Goal: Information Seeking & Learning: Learn about a topic

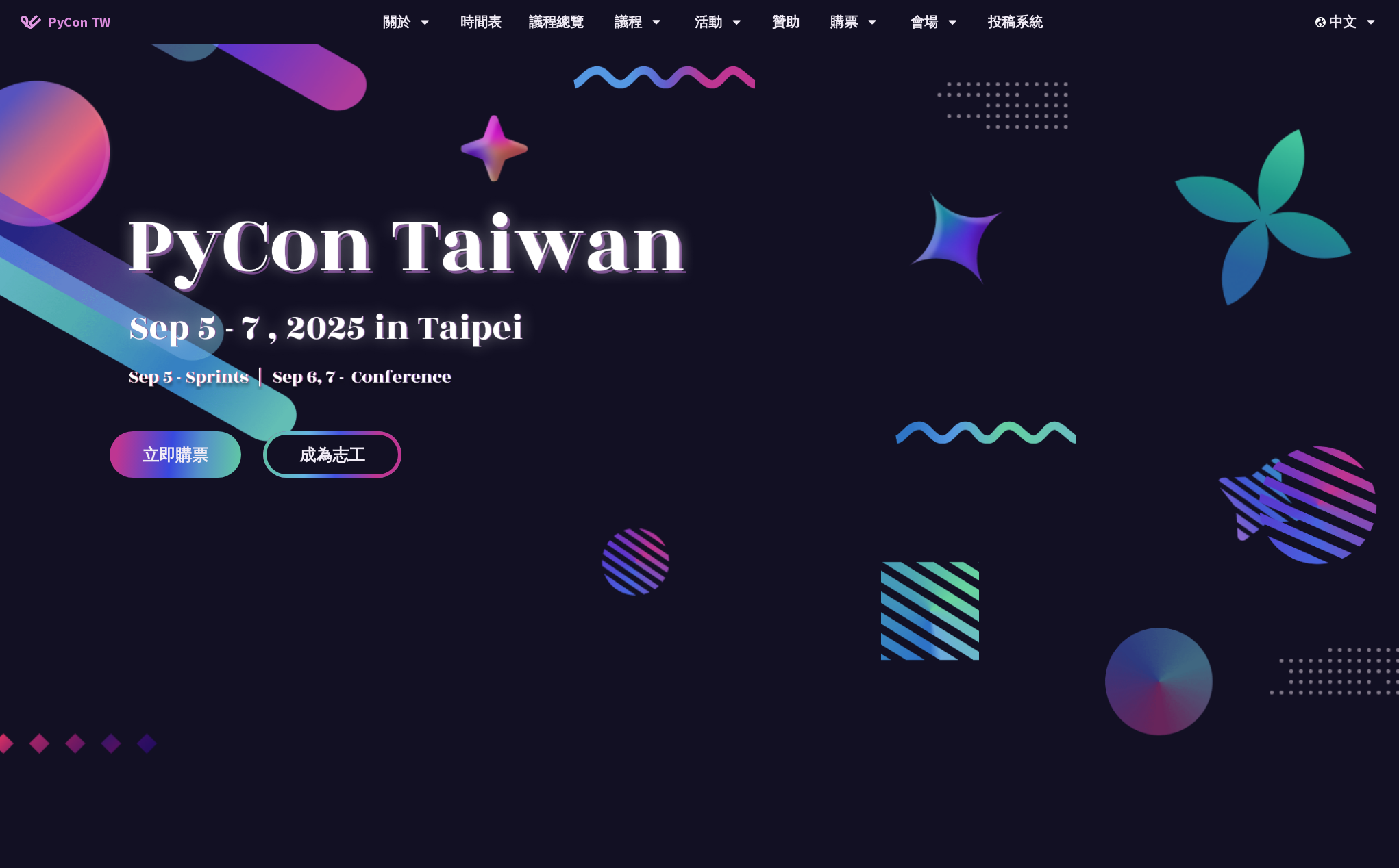
click at [337, 447] on span "成為志工" at bounding box center [332, 455] width 66 height 17
click at [538, 15] on link "議程總覽" at bounding box center [556, 22] width 82 height 43
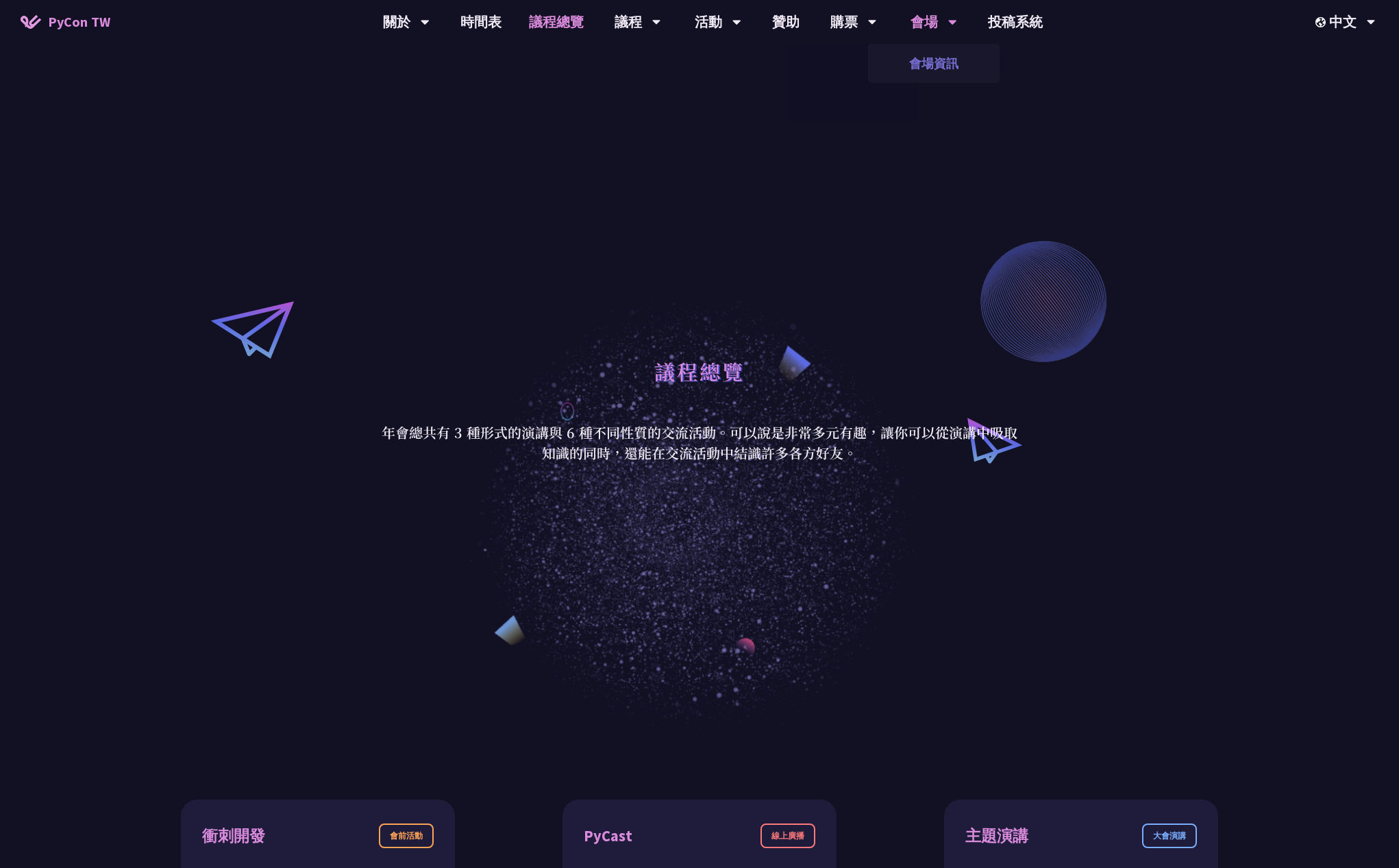
click at [947, 53] on link "會場資訊" at bounding box center [933, 63] width 131 height 32
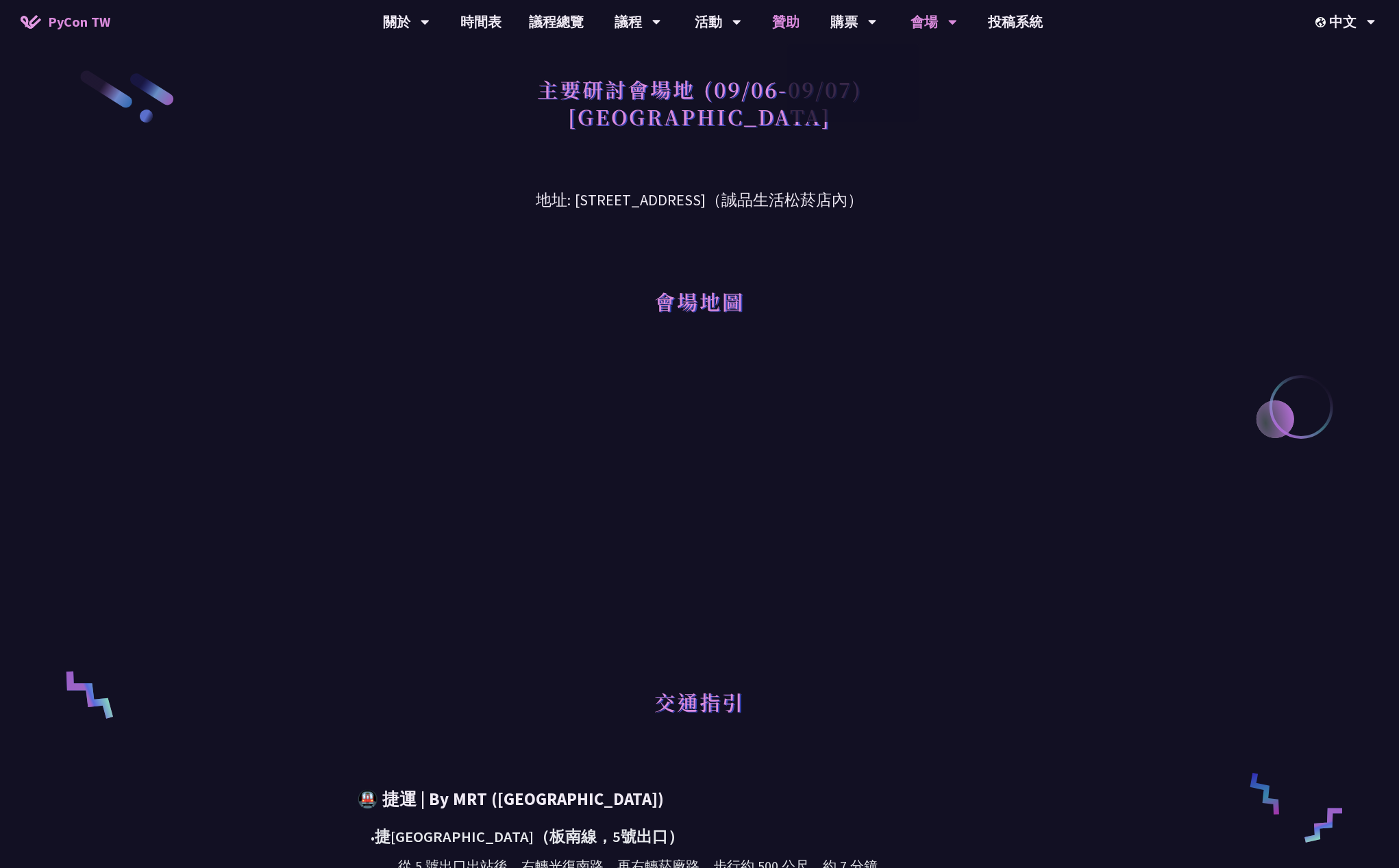
click at [758, 35] on link "贊助" at bounding box center [785, 22] width 55 height 43
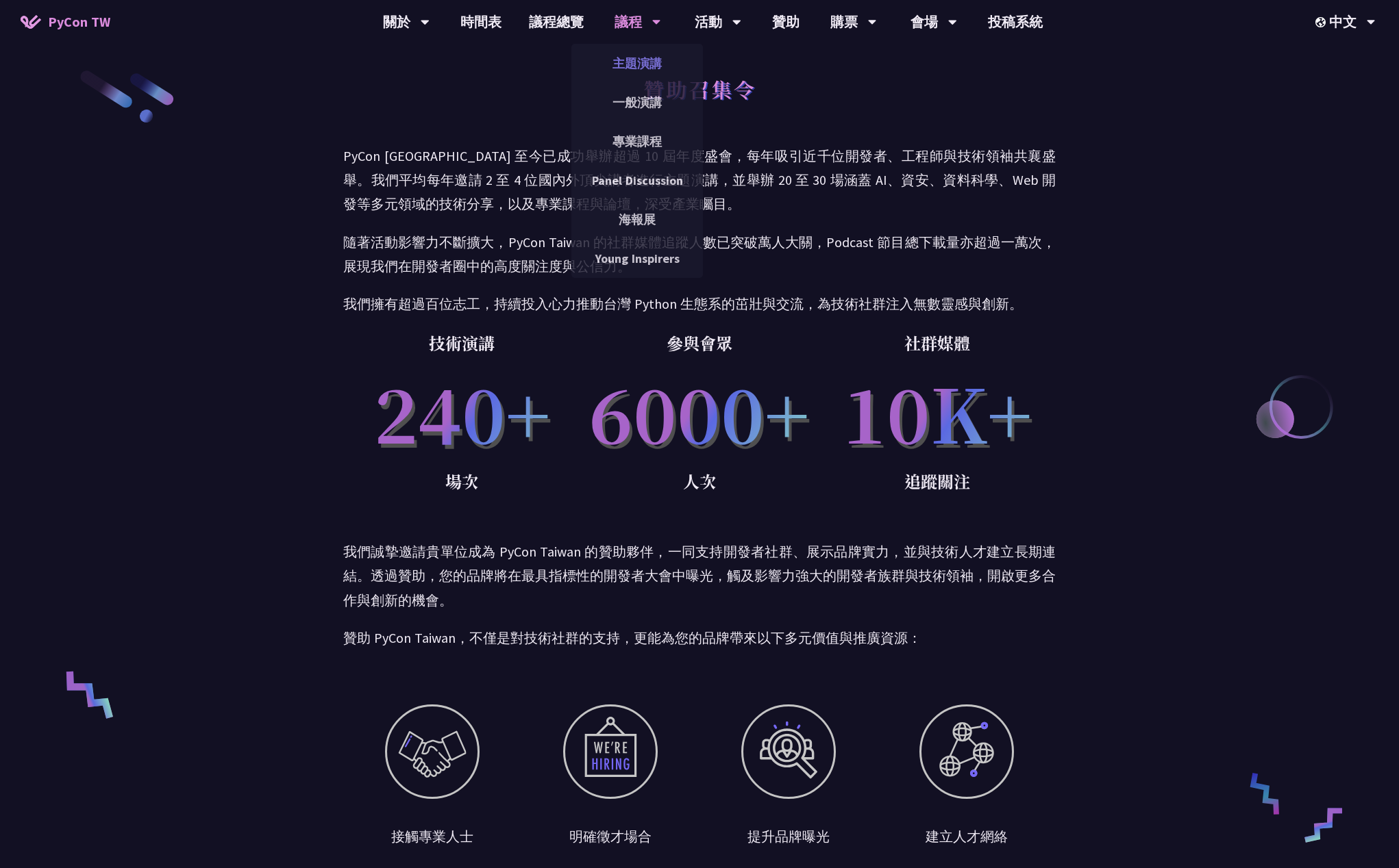
click at [624, 59] on link "主題演講" at bounding box center [637, 63] width 131 height 32
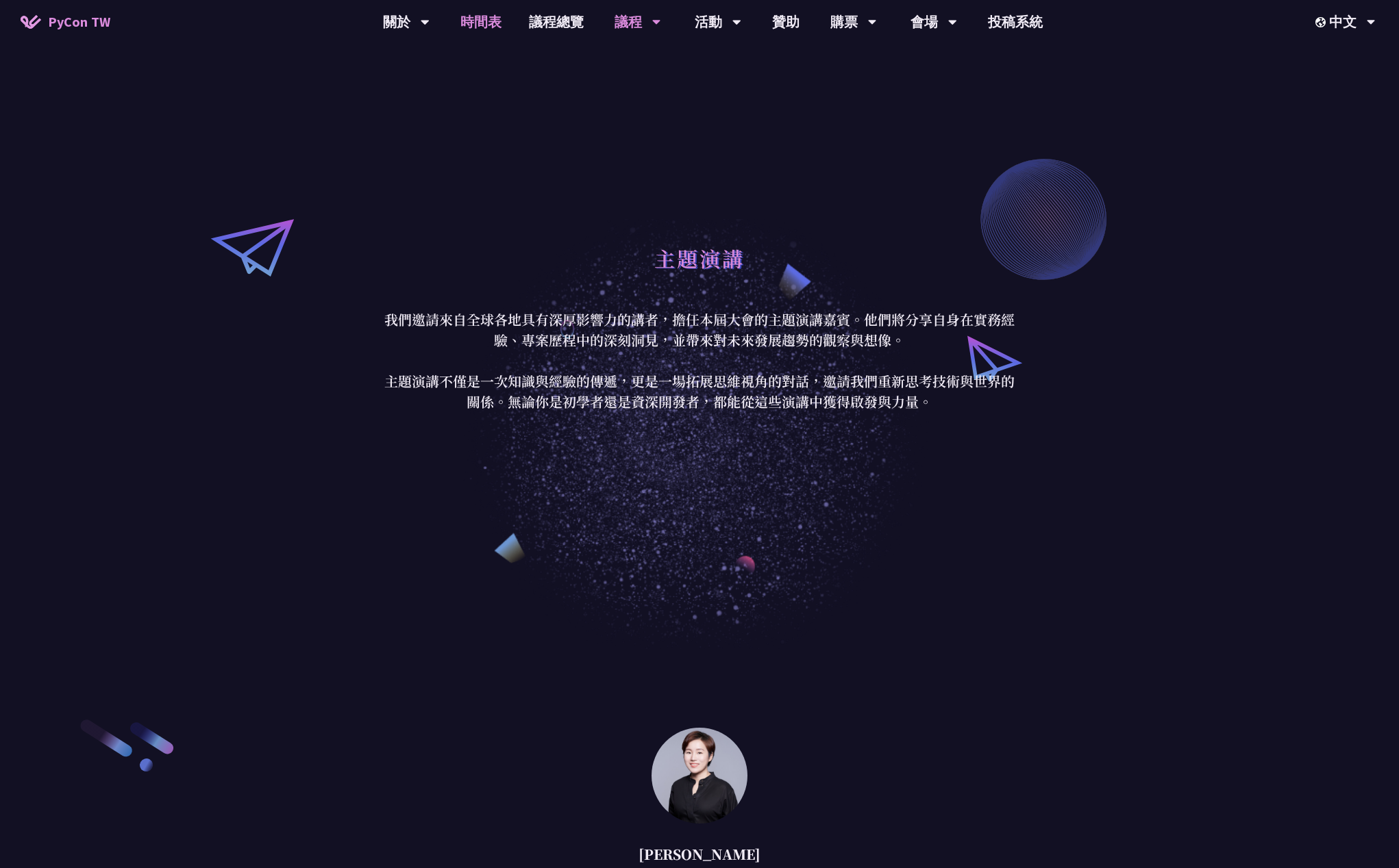
click at [489, 21] on link "時間表" at bounding box center [481, 22] width 68 height 43
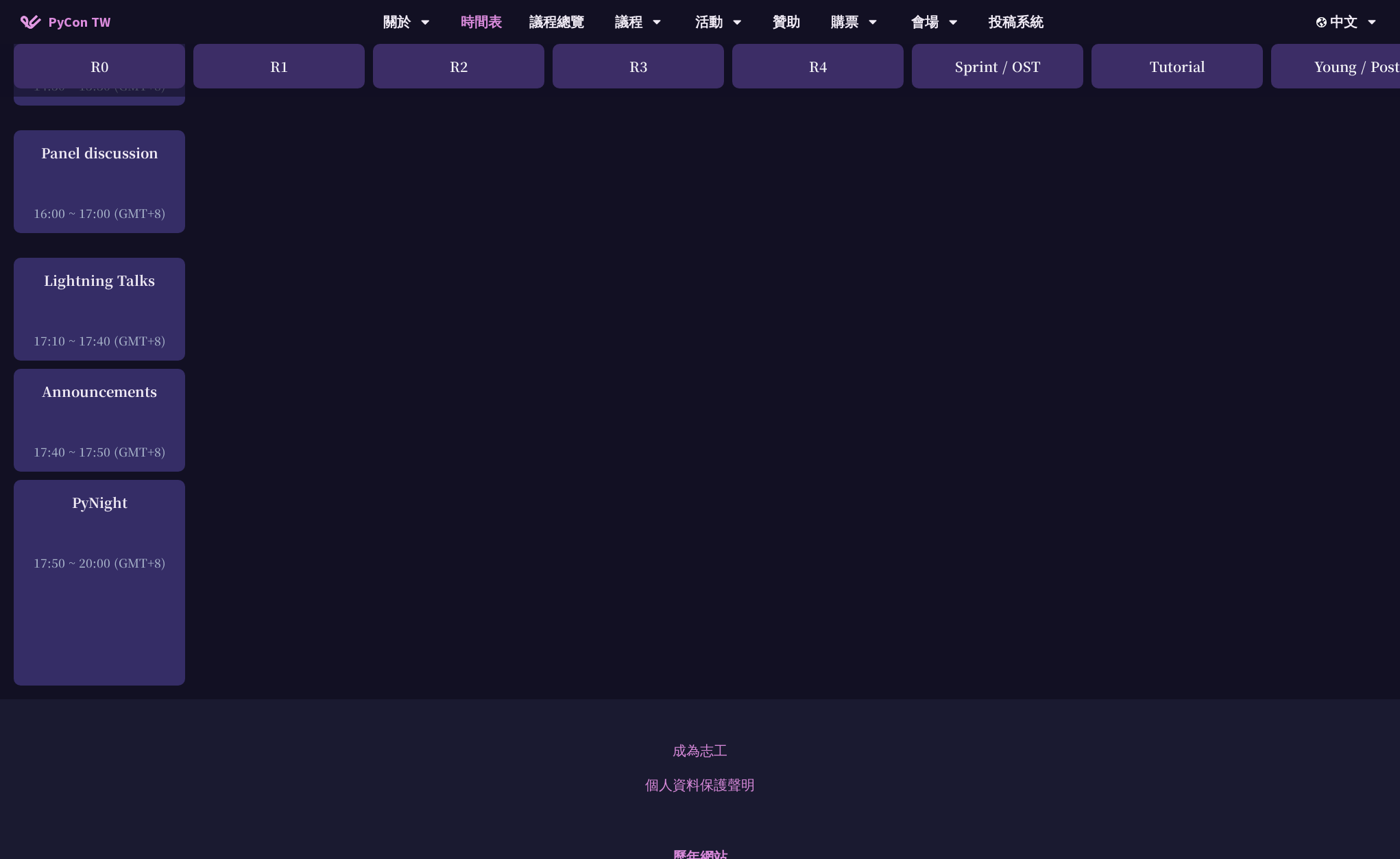
scroll to position [1577, 0]
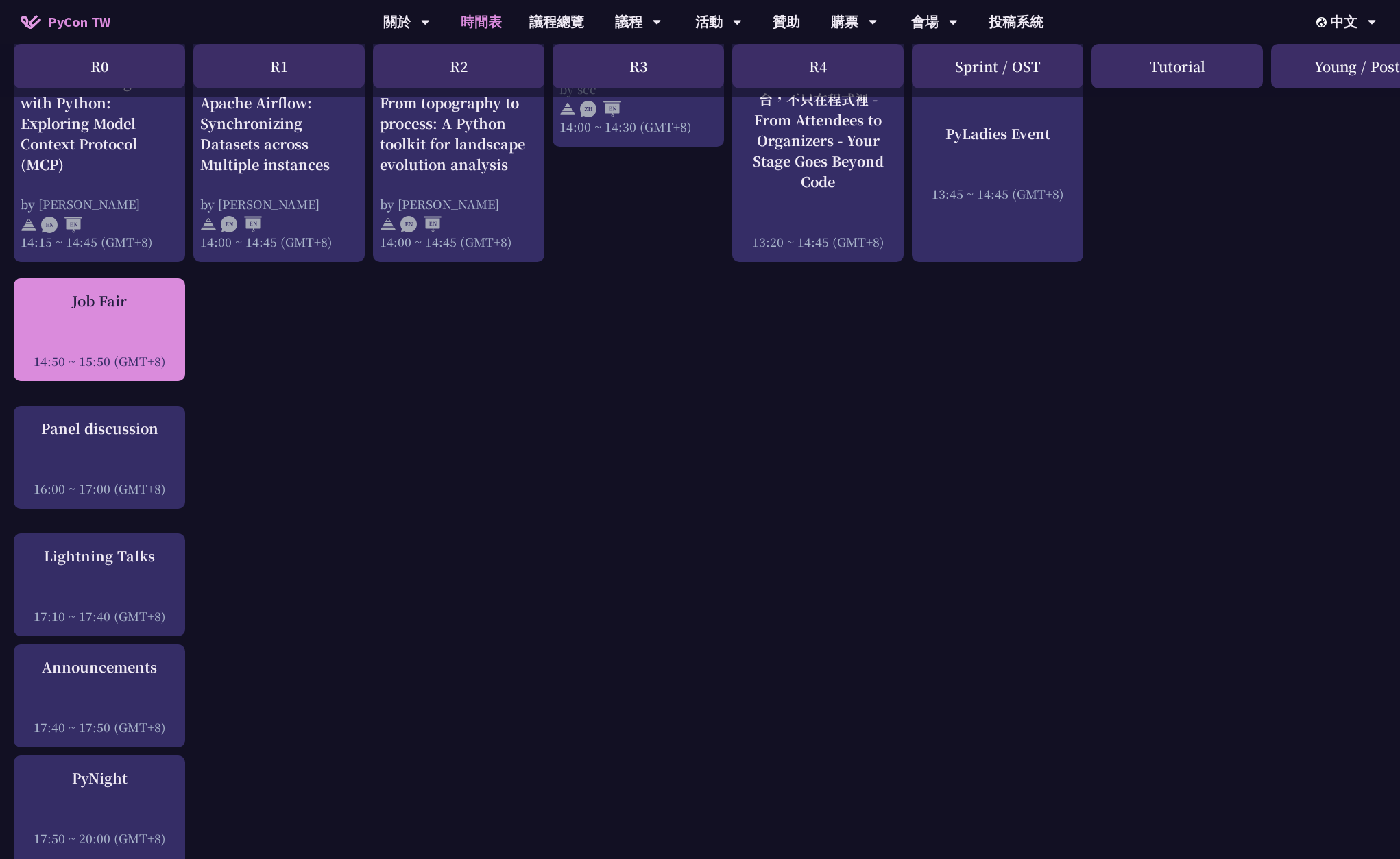
click at [159, 333] on div at bounding box center [99, 342] width 158 height 20
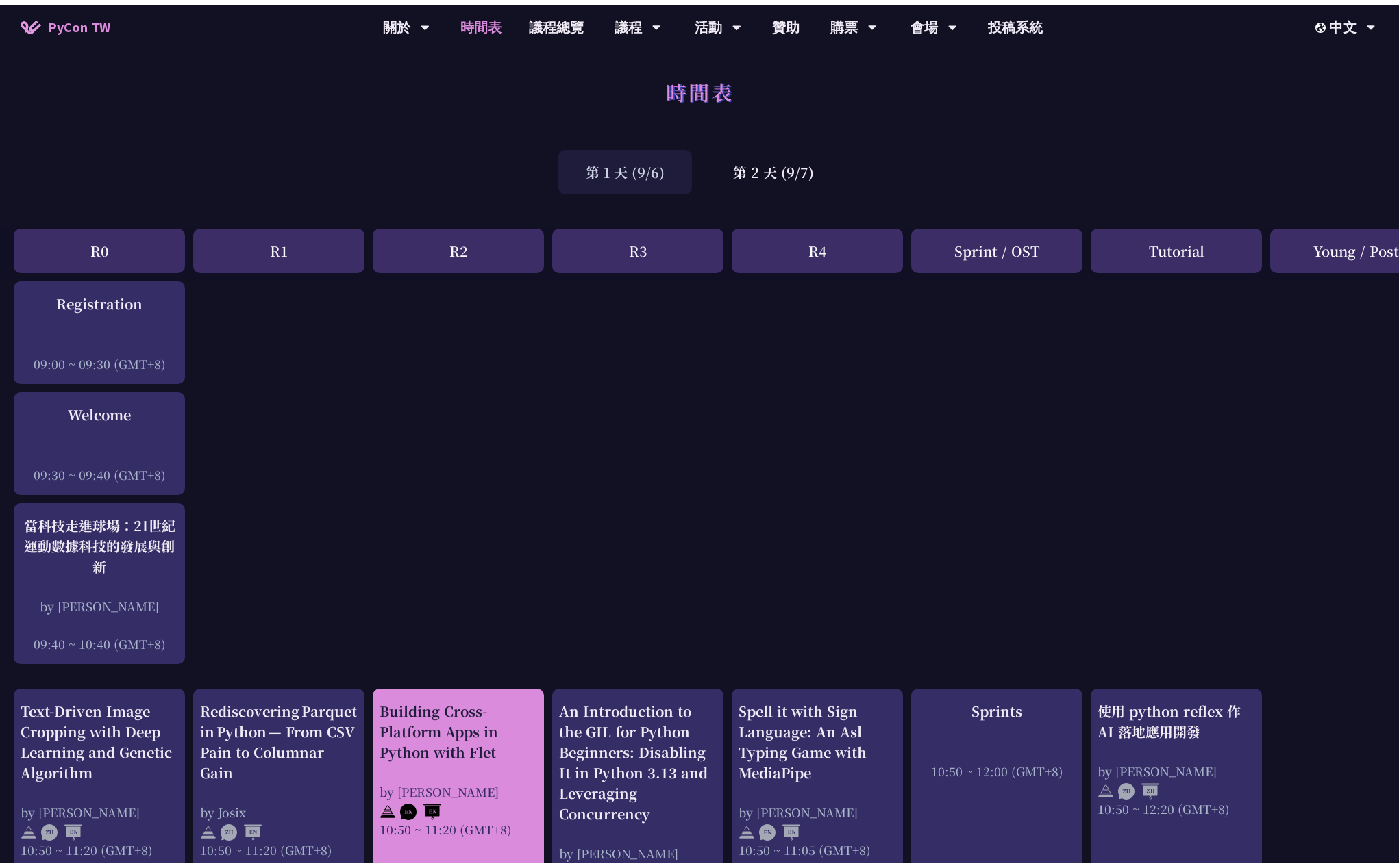
scroll to position [0, 0]
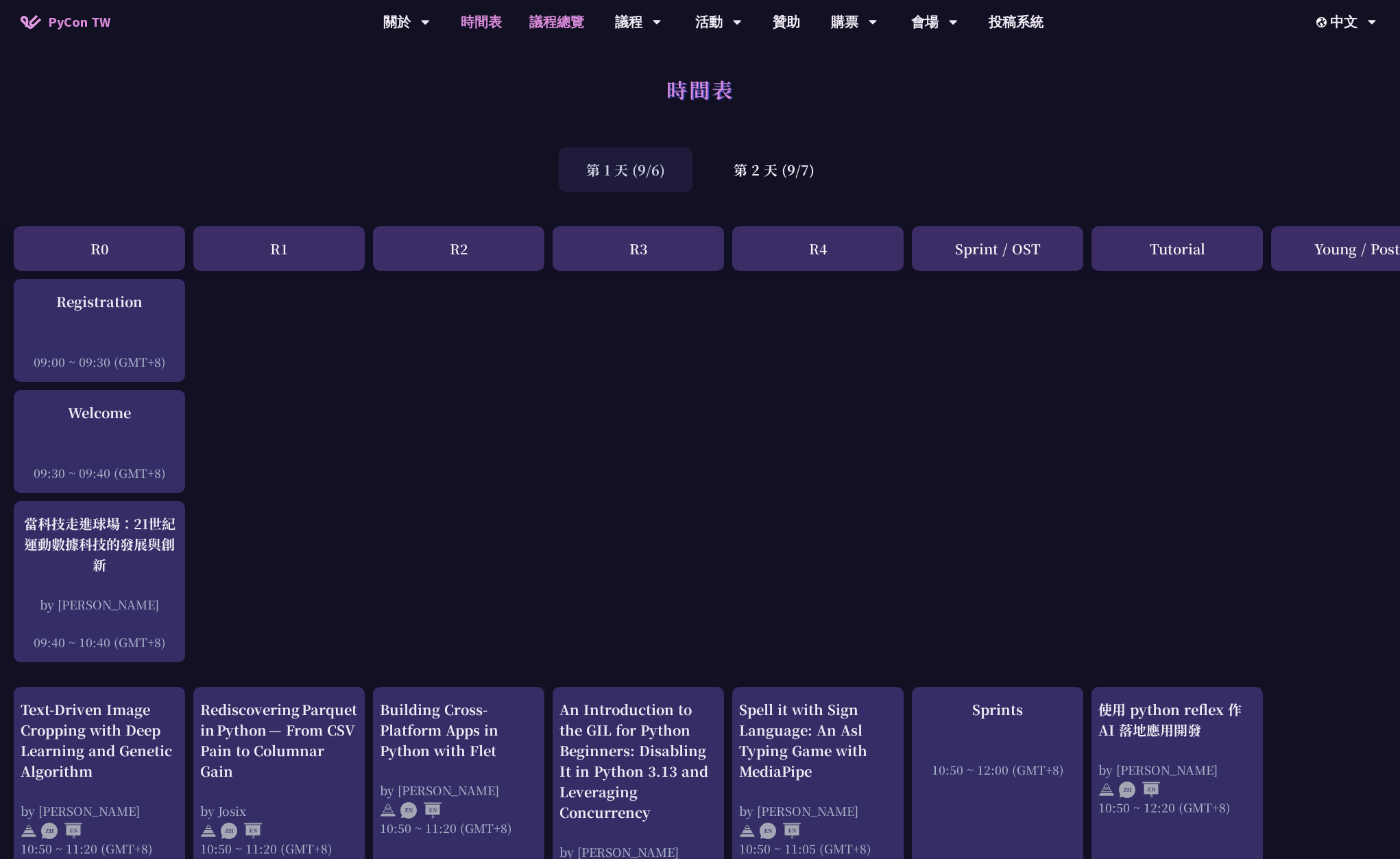
click at [566, 27] on link "議程總覽" at bounding box center [557, 22] width 82 height 44
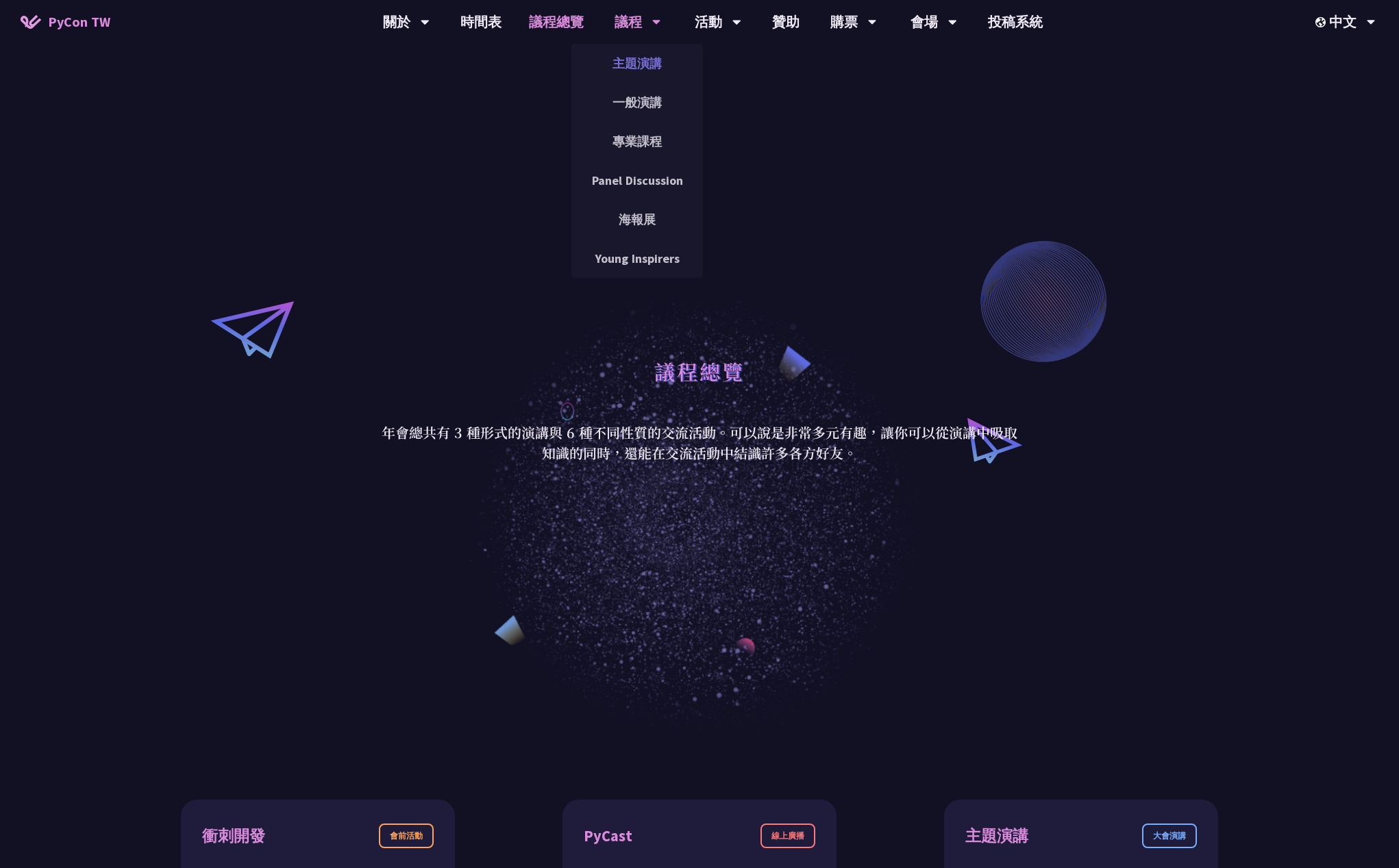
click at [647, 60] on link "主題演講" at bounding box center [637, 63] width 131 height 32
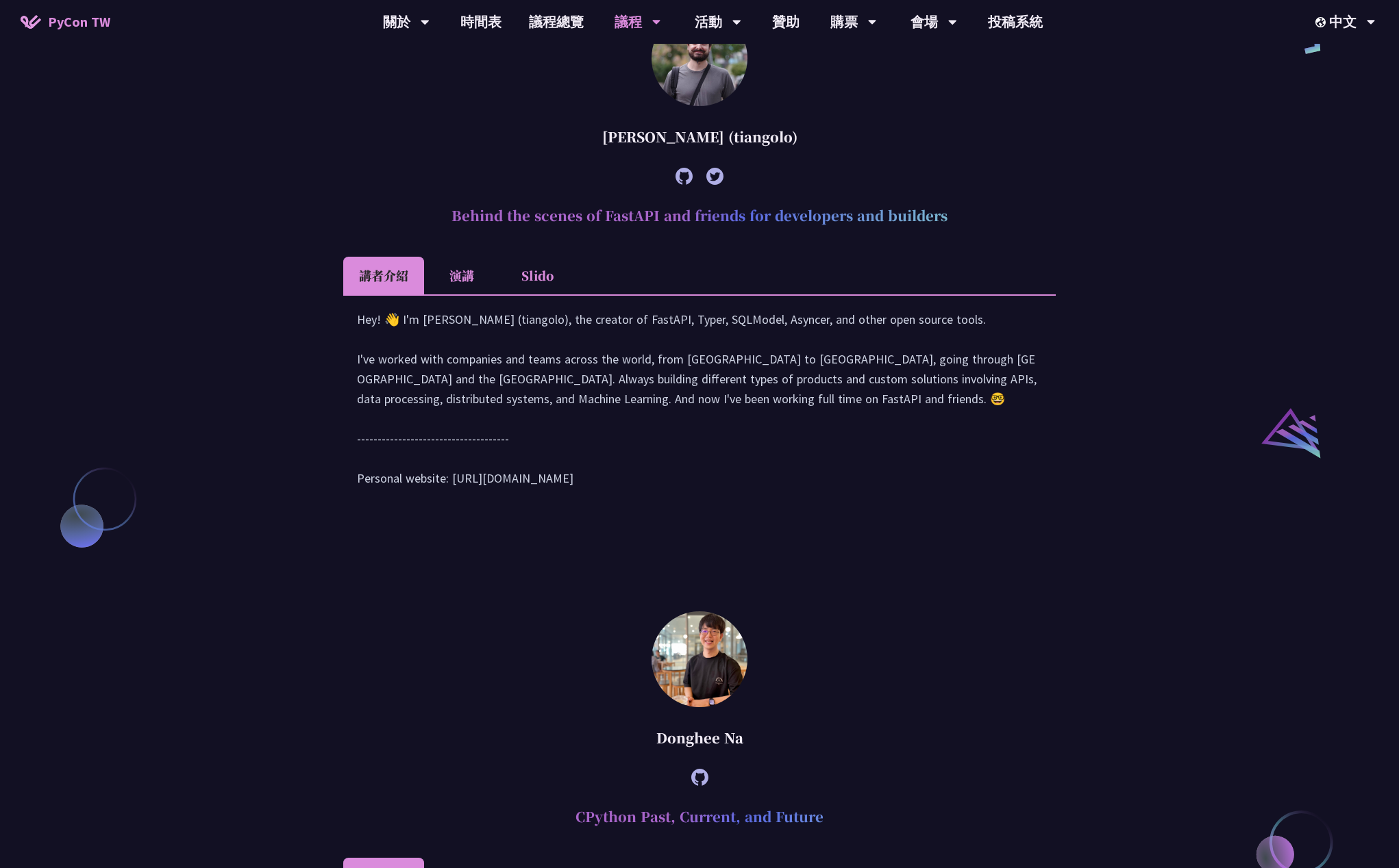
scroll to position [1506, 0]
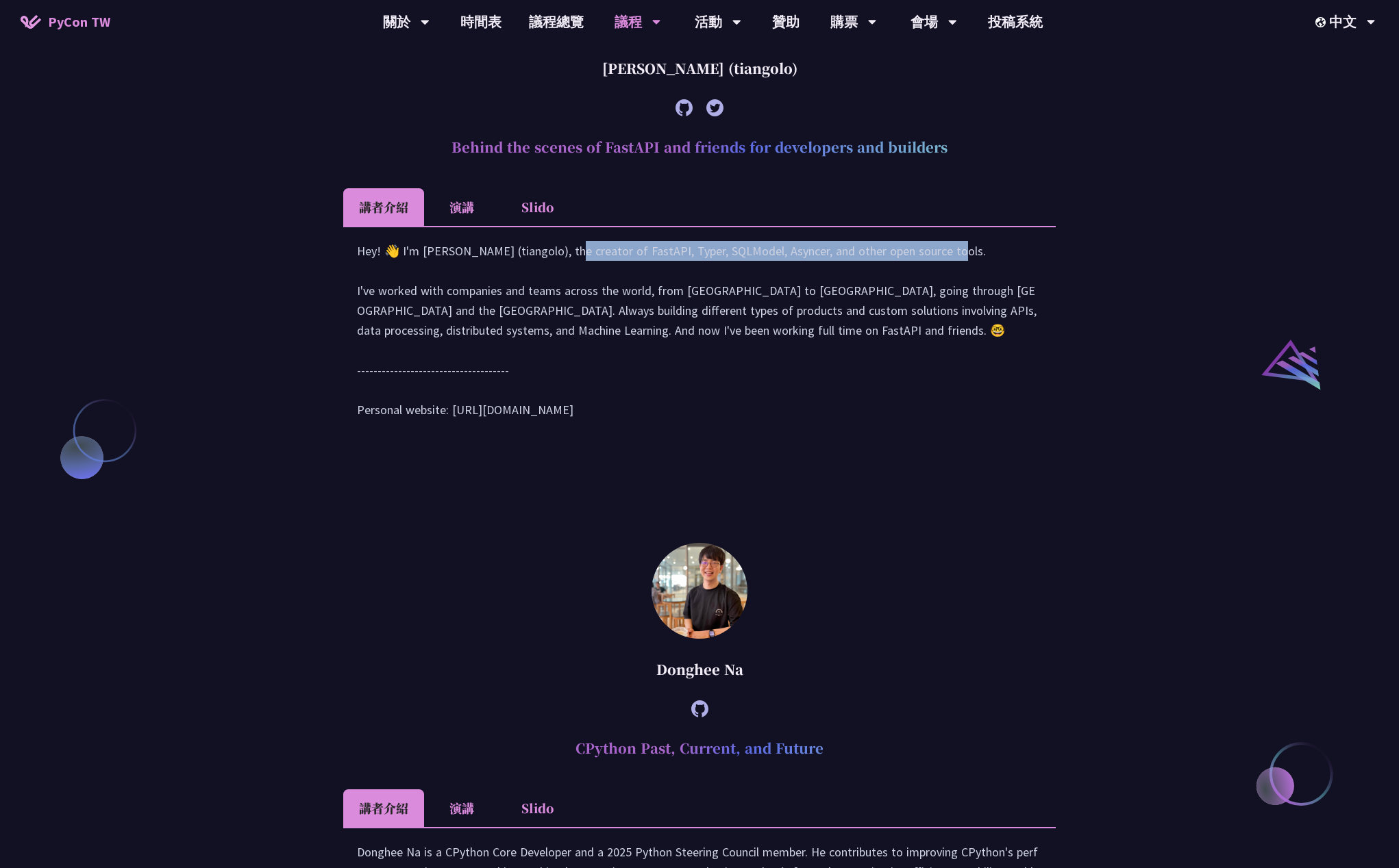
drag, startPoint x: 440, startPoint y: 388, endPoint x: 813, endPoint y: 381, distance: 373.1
click at [813, 381] on div "Hey! 👋 I'm [PERSON_NAME] (tiangolo), the creator of FastAPI, Typer, SQLModel, A…" at bounding box center [700, 337] width 685 height 193
drag, startPoint x: 629, startPoint y: 390, endPoint x: 1007, endPoint y: 380, distance: 378.1
click at [1007, 380] on div "Hey! 👋 I'm [PERSON_NAME] (tiangolo), the creator of FastAPI, Typer, SQLModel, A…" at bounding box center [700, 337] width 685 height 193
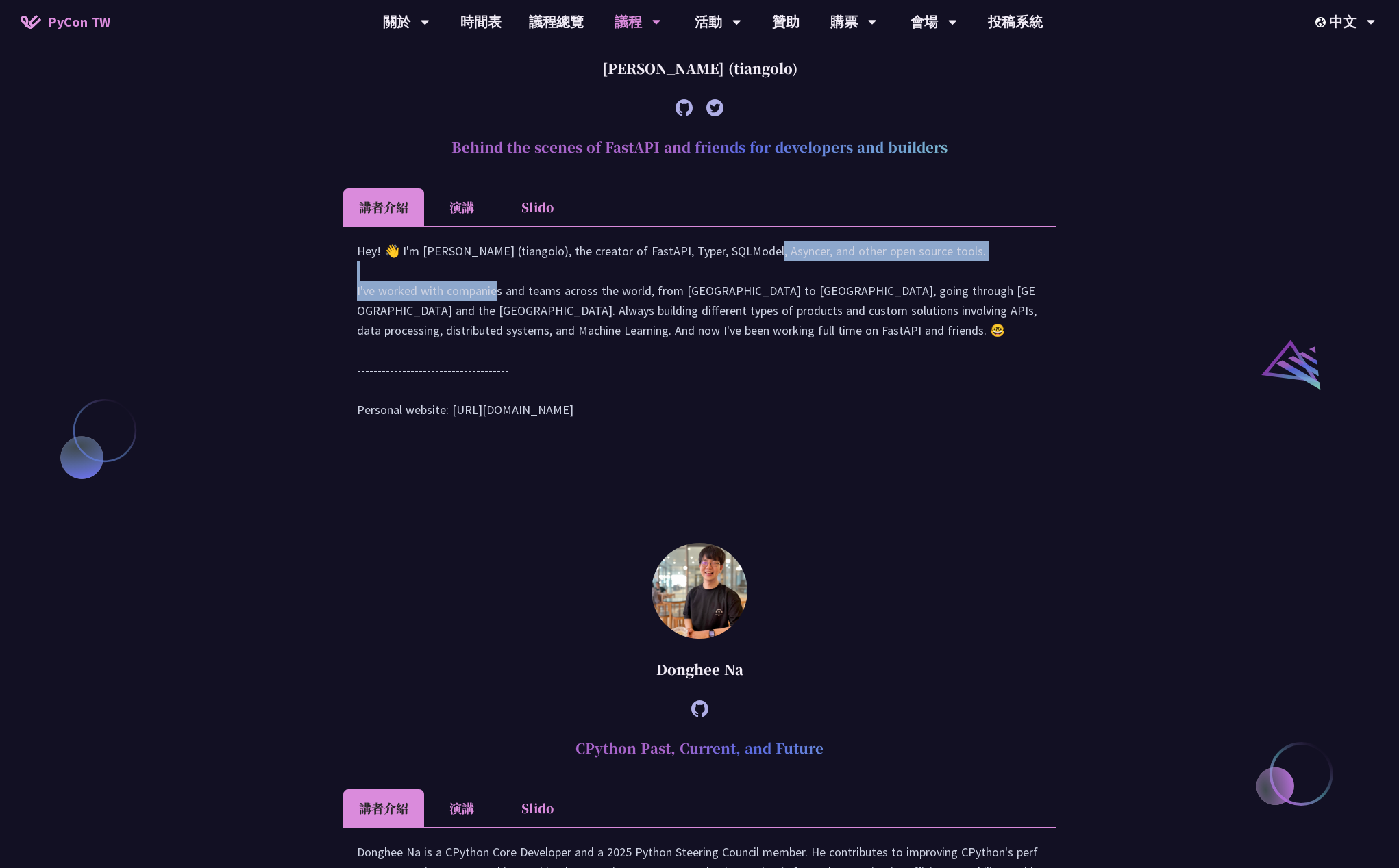
click at [1007, 380] on div "Hey! 👋 I'm [PERSON_NAME] (tiangolo), the creator of FastAPI, Typer, SQLModel, A…" at bounding box center [700, 337] width 685 height 193
click at [440, 226] on li "演講" at bounding box center [461, 207] width 75 height 38
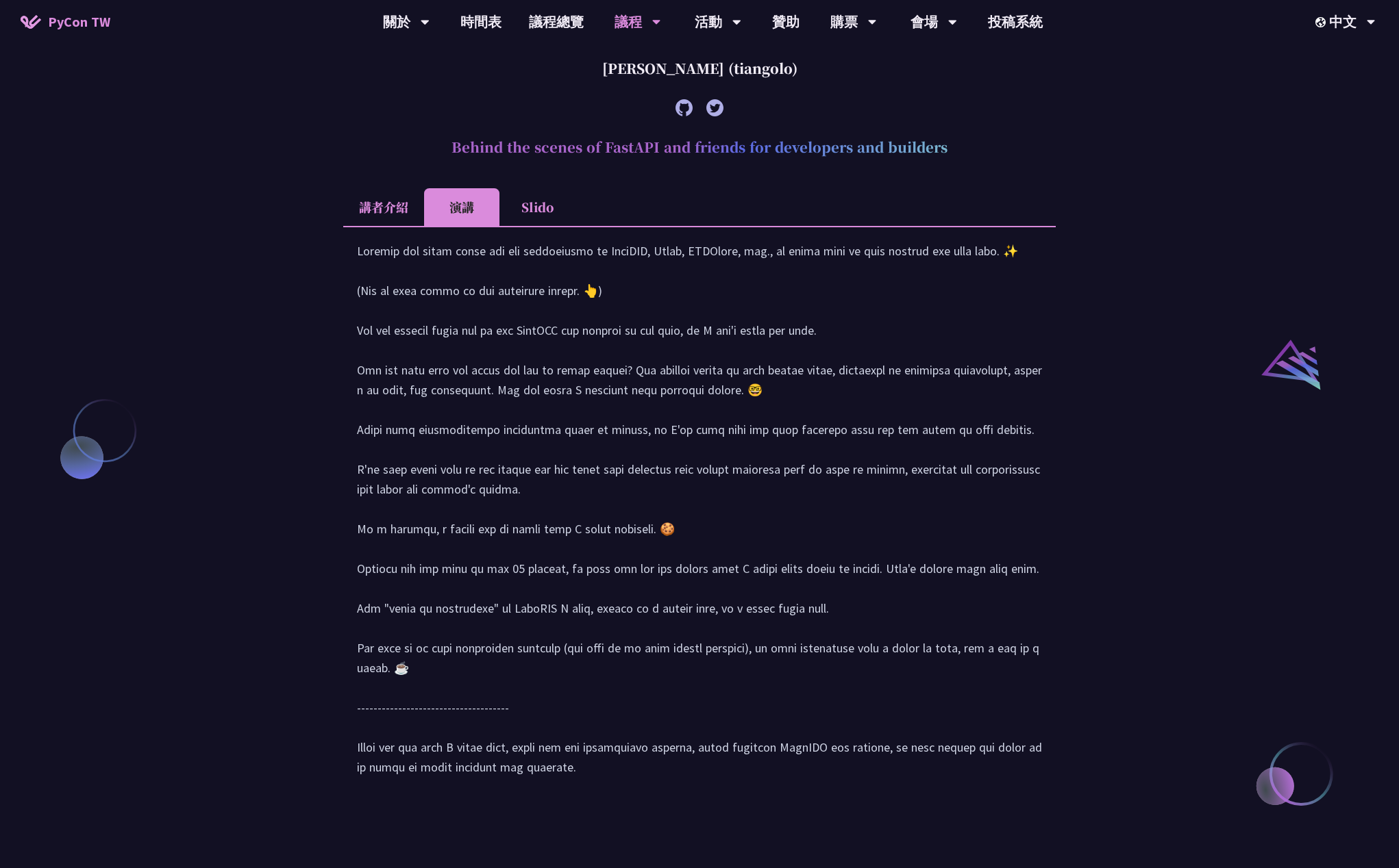
click at [504, 226] on li "Slido" at bounding box center [537, 207] width 75 height 38
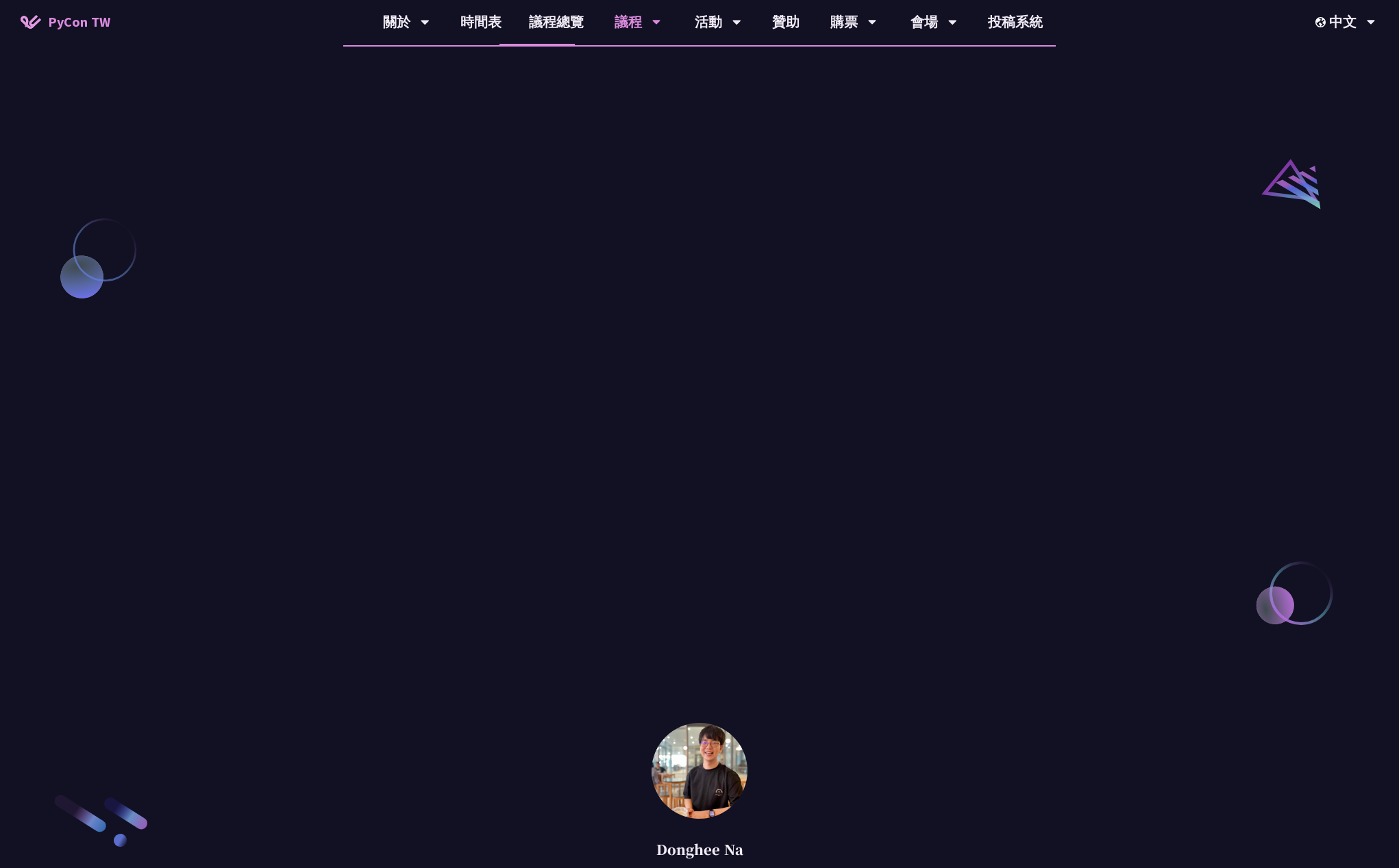
scroll to position [1712, 0]
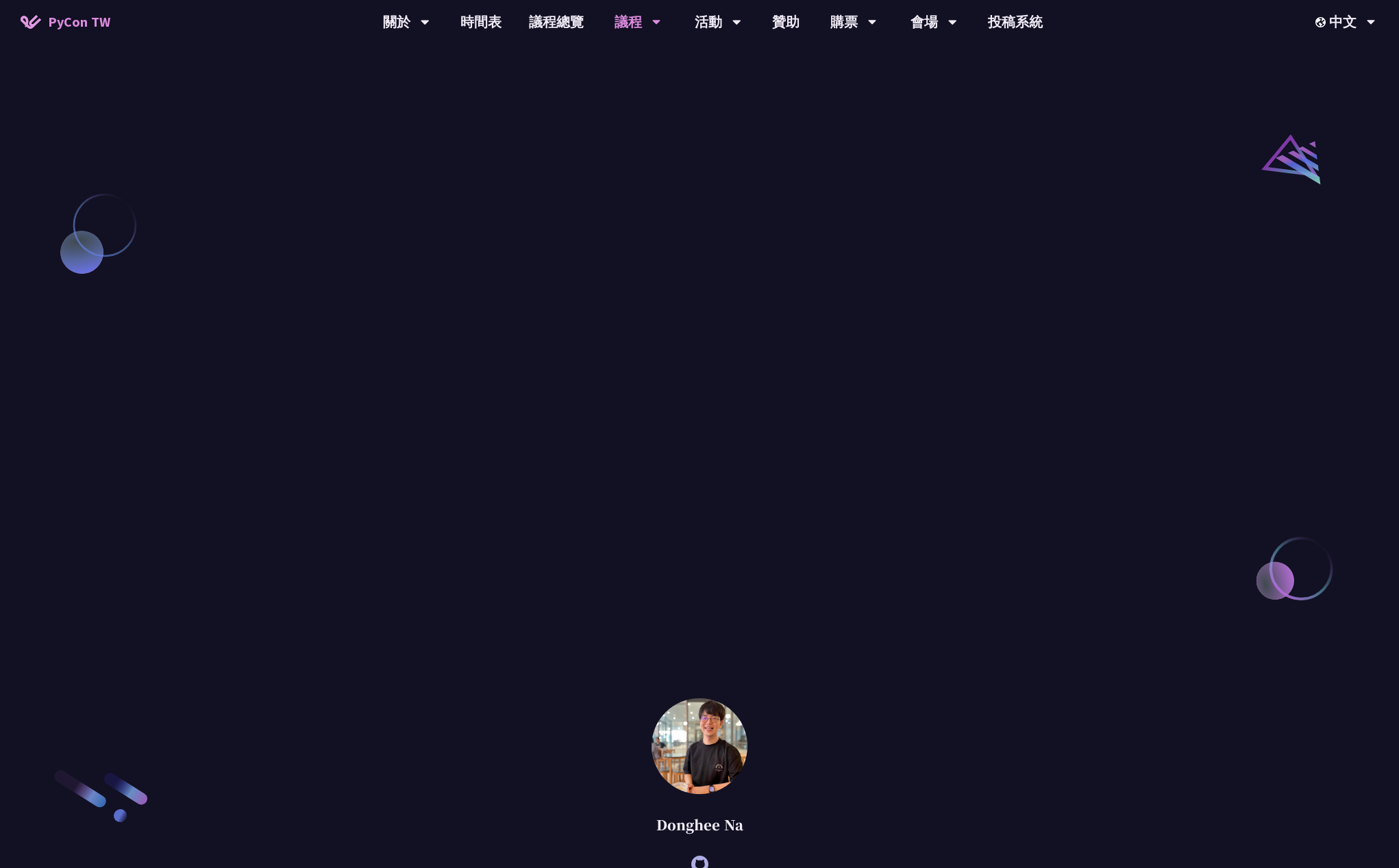
click at [384, 20] on li "講者介紹" at bounding box center [384, 2] width 81 height 38
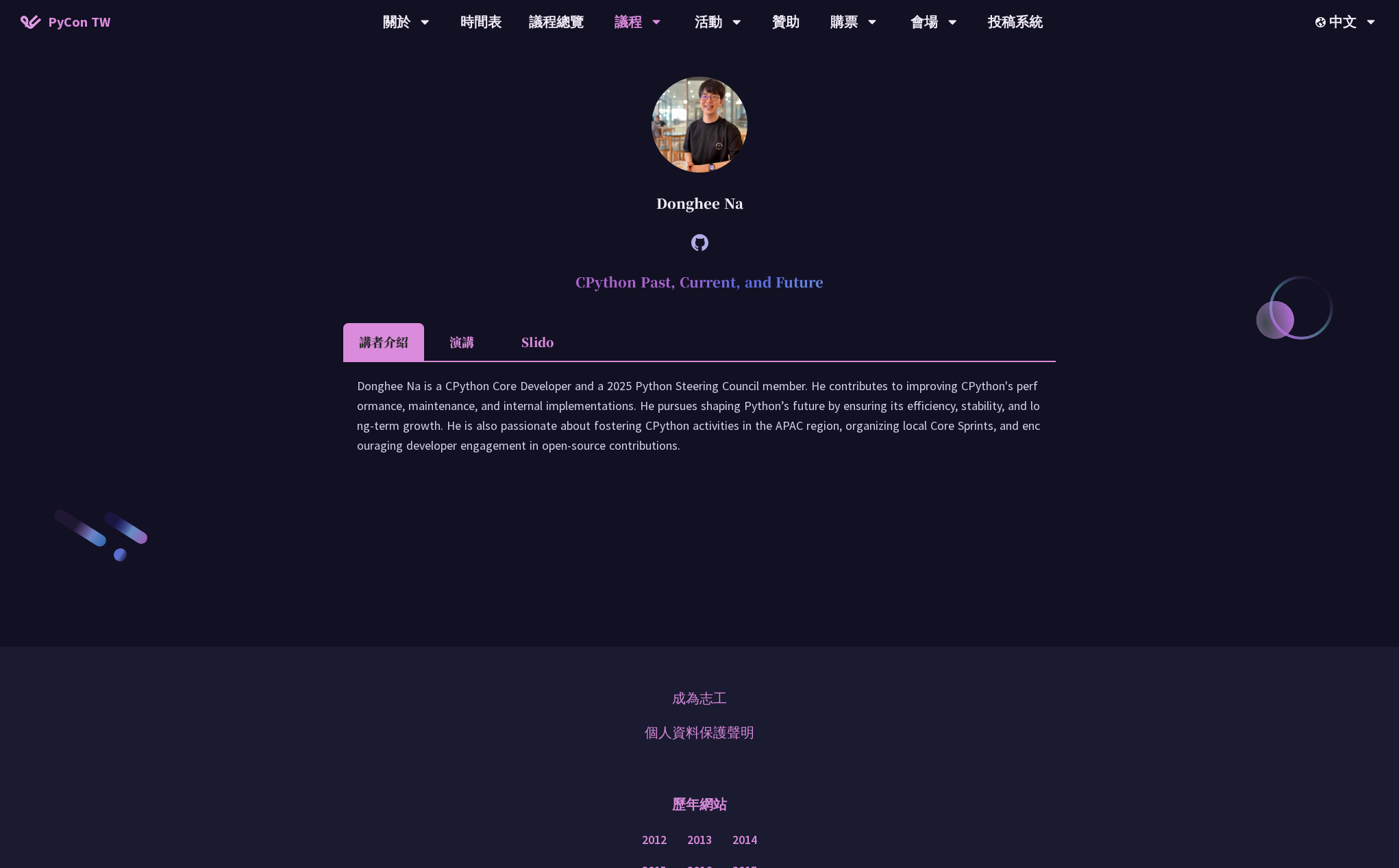
scroll to position [1562, 0]
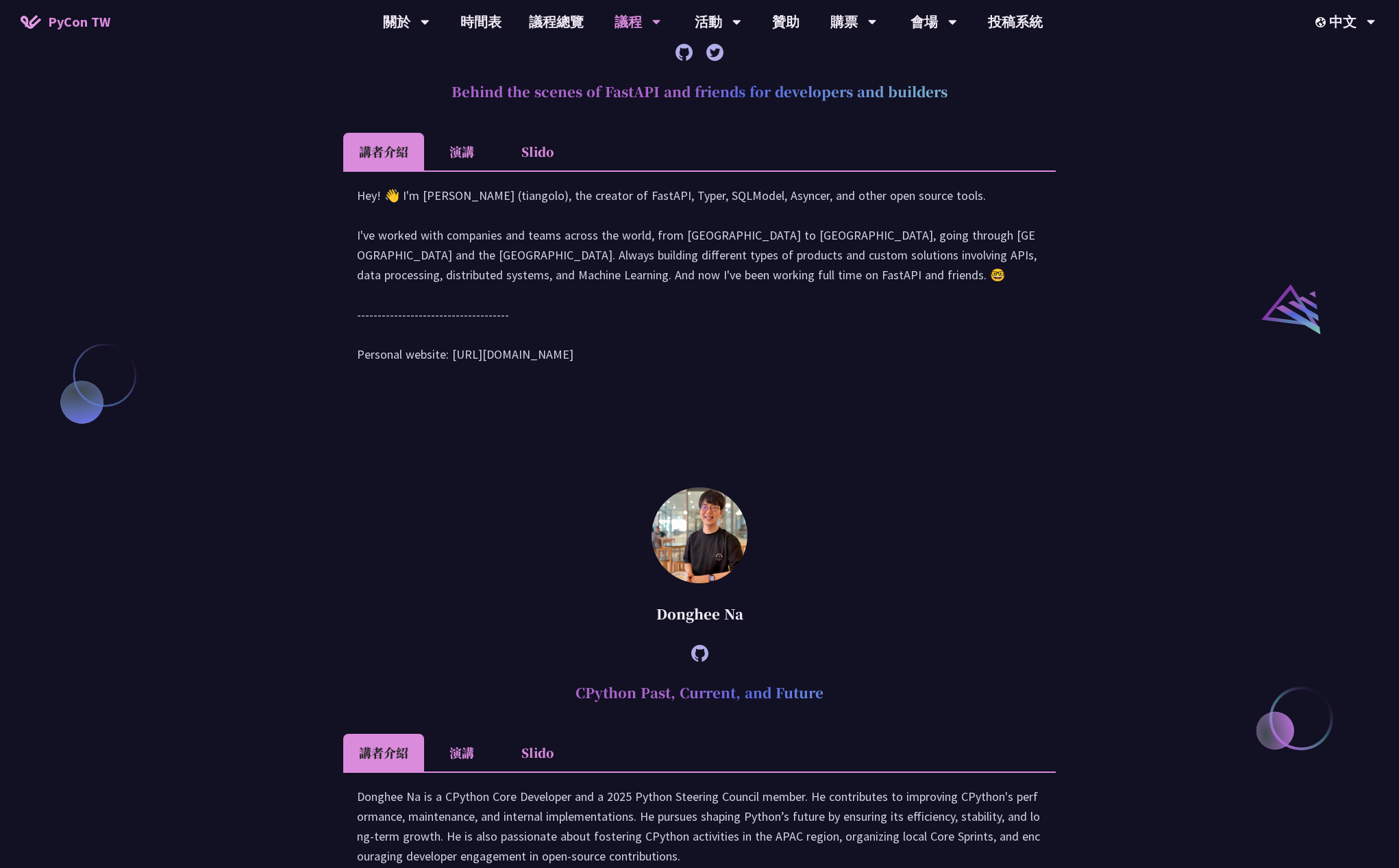
click at [534, 378] on div "Hey! 👋 I'm [PERSON_NAME] (tiangolo), the creator of FastAPI, Typer, SQLModel, A…" at bounding box center [700, 282] width 685 height 193
drag, startPoint x: 454, startPoint y: 498, endPoint x: 576, endPoint y: 487, distance: 122.5
click at [576, 378] on div "Hey! 👋 I'm [PERSON_NAME] (tiangolo), the creator of FastAPI, Typer, SQLModel, A…" at bounding box center [700, 282] width 685 height 193
click at [922, 378] on div "Hey! 👋 I'm [PERSON_NAME] (tiangolo), the creator of FastAPI, Typer, SQLModel, A…" at bounding box center [700, 282] width 685 height 193
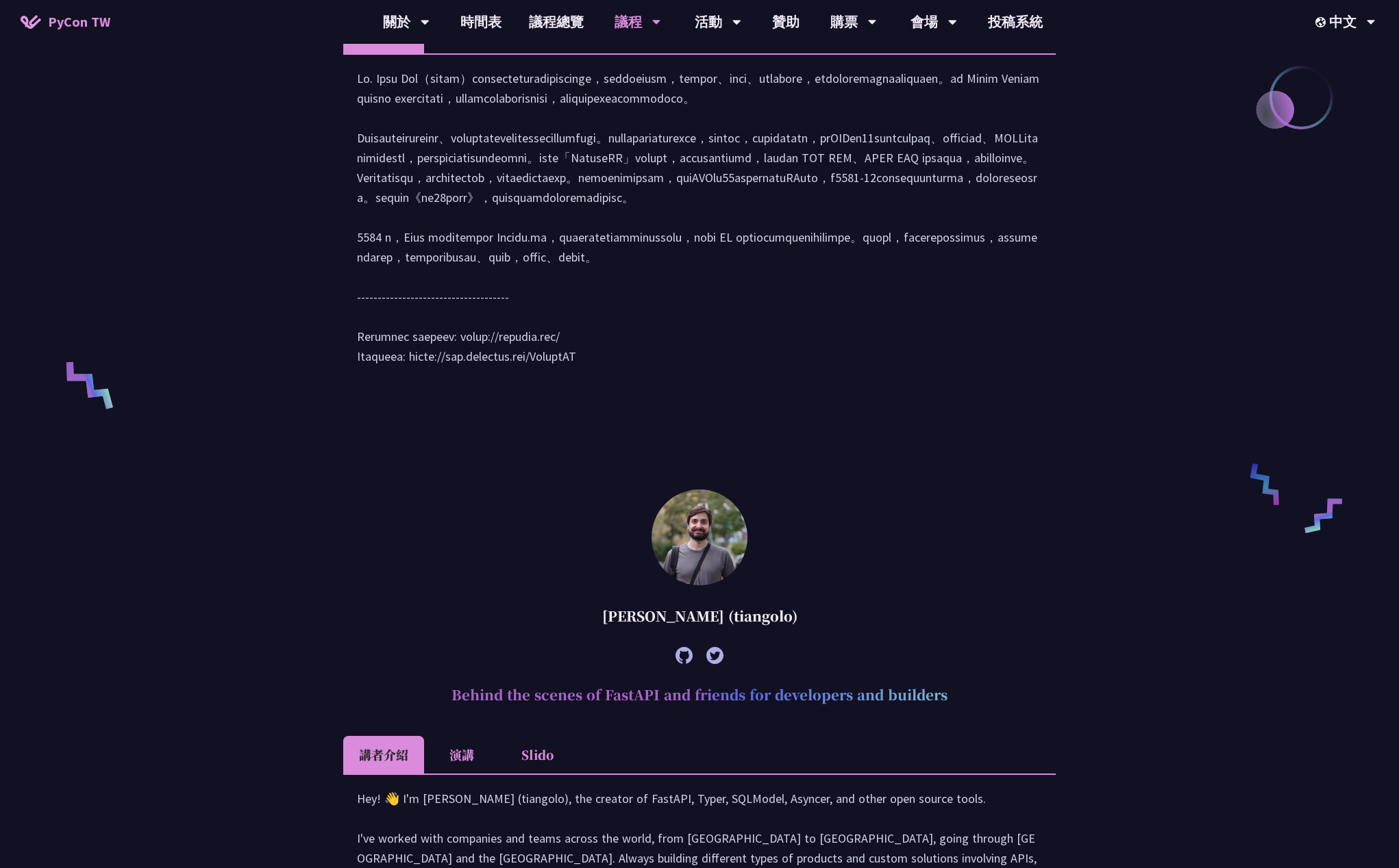
scroll to position [1164, 0]
